Goal: Information Seeking & Learning: Check status

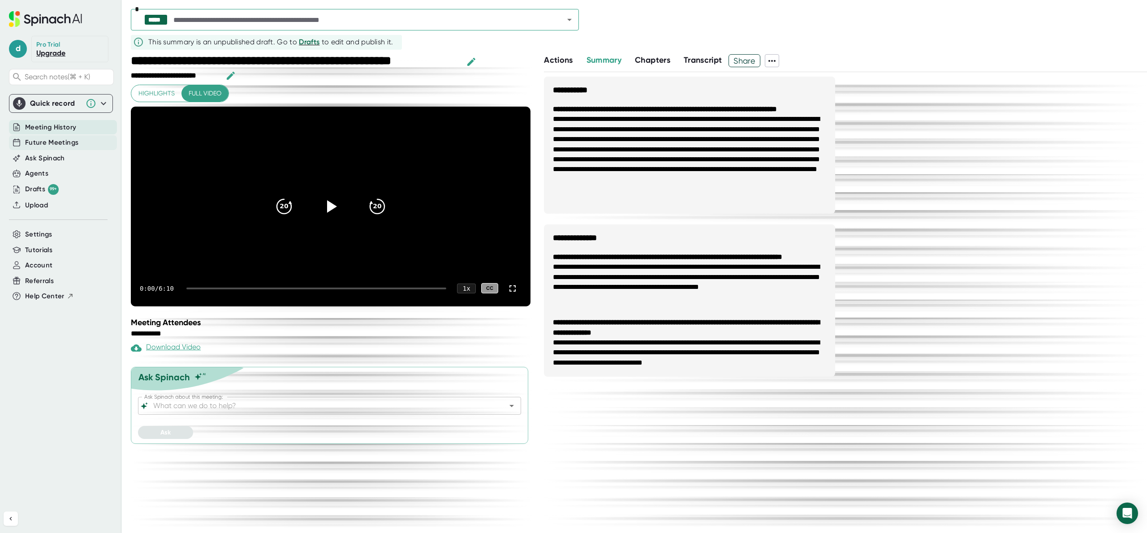
click at [79, 141] on div "Future Meetings" at bounding box center [63, 142] width 108 height 15
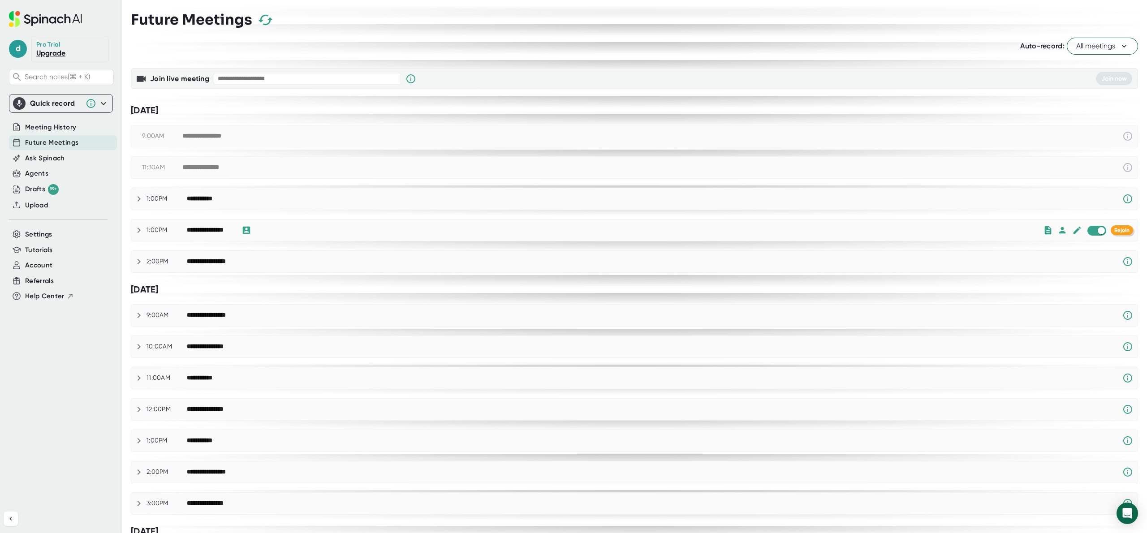
click at [1128, 228] on span "Rejoin" at bounding box center [1122, 230] width 15 height 6
click at [86, 128] on div "Meeting History" at bounding box center [63, 127] width 108 height 15
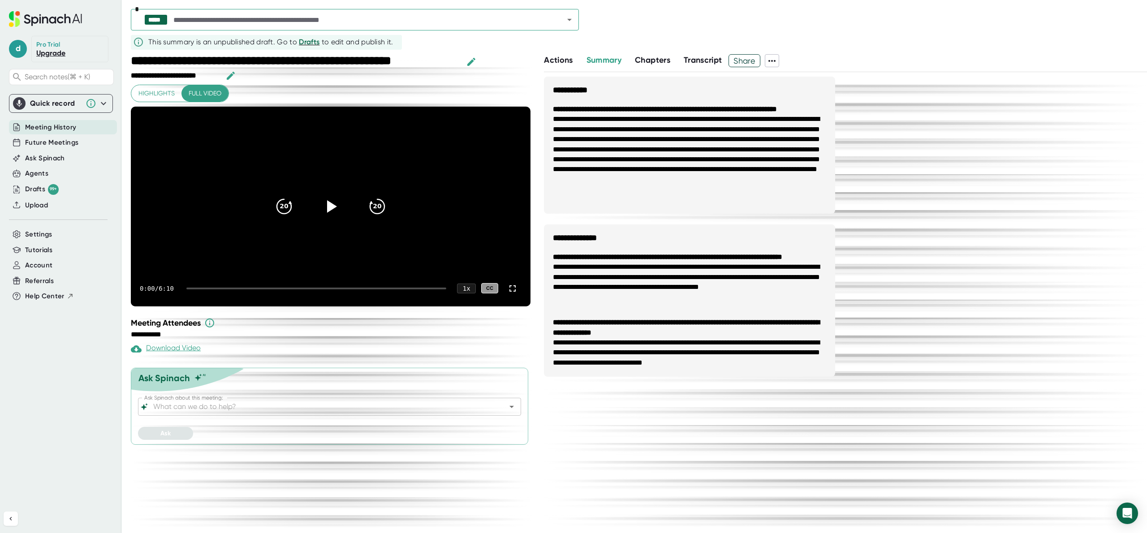
click at [307, 13] on input "text" at bounding box center [361, 19] width 378 height 13
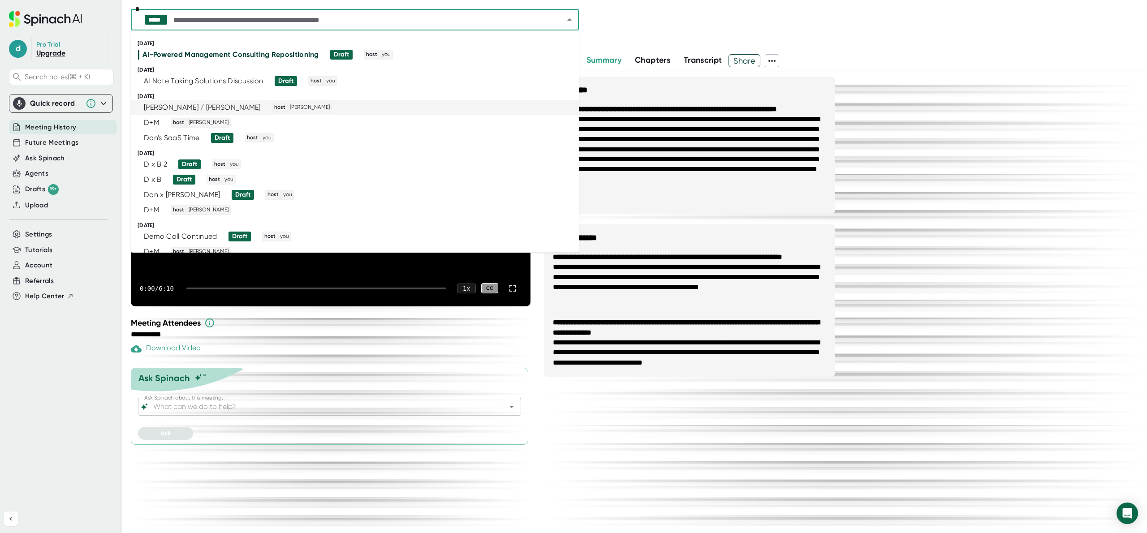
click at [308, 111] on div "[PERSON_NAME] / Don Sync host [PERSON_NAME]" at bounding box center [351, 108] width 426 height 10
